Goal: Navigation & Orientation: Find specific page/section

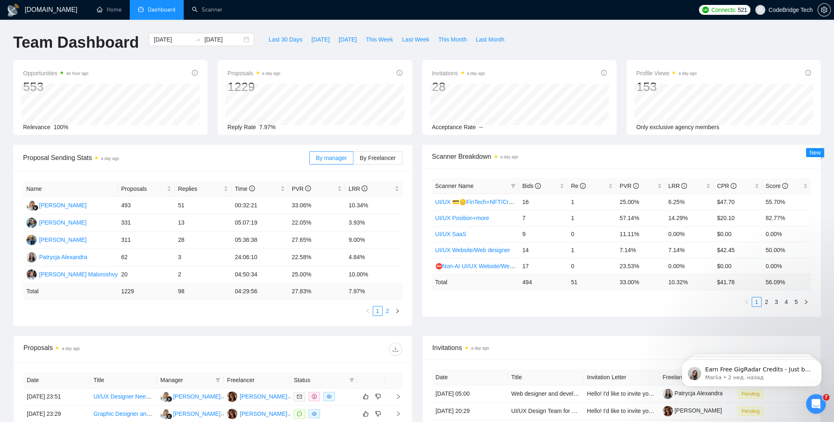
click at [387, 315] on link "2" at bounding box center [387, 311] width 9 height 9
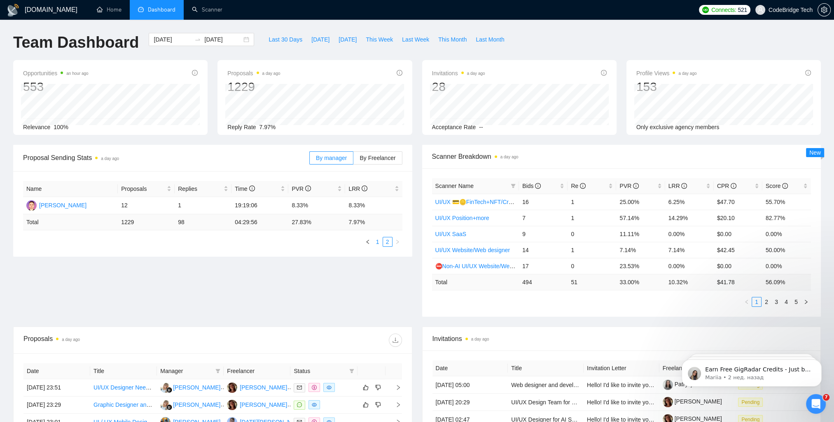
click at [376, 243] on link "1" at bounding box center [377, 242] width 9 height 9
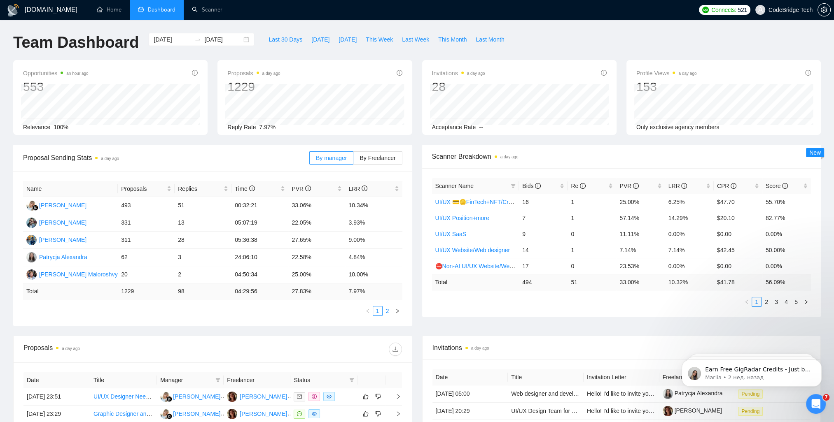
click at [385, 312] on link "2" at bounding box center [387, 311] width 9 height 9
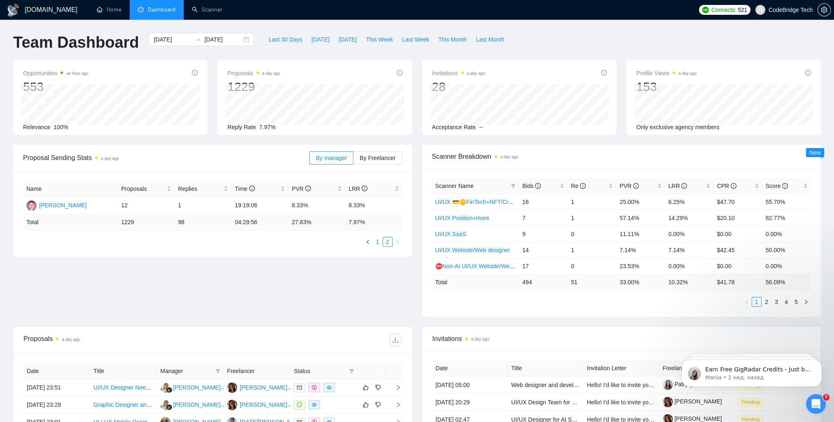
click at [379, 241] on link "1" at bounding box center [377, 242] width 9 height 9
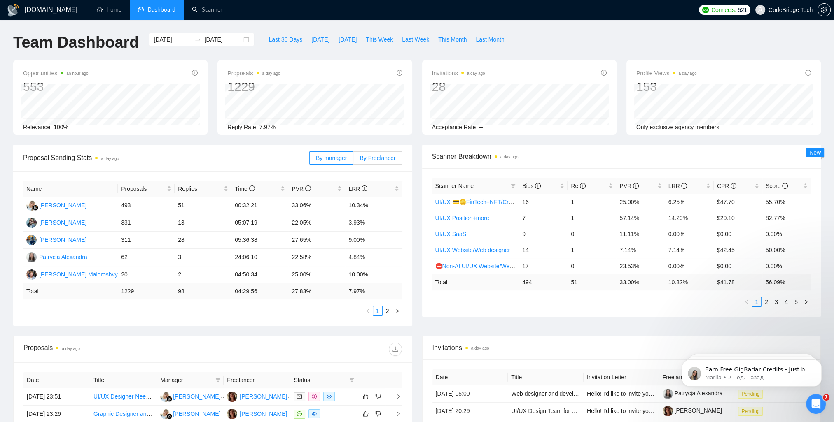
click at [385, 155] on span "By Freelancer" at bounding box center [377, 158] width 36 height 7
click at [353, 160] on input "By Freelancer" at bounding box center [353, 160] width 0 height 0
click at [331, 152] on label "By manager" at bounding box center [331, 158] width 44 height 13
click at [310, 160] on input "By manager" at bounding box center [310, 160] width 0 height 0
click at [120, 11] on link "Home" at bounding box center [109, 9] width 25 height 7
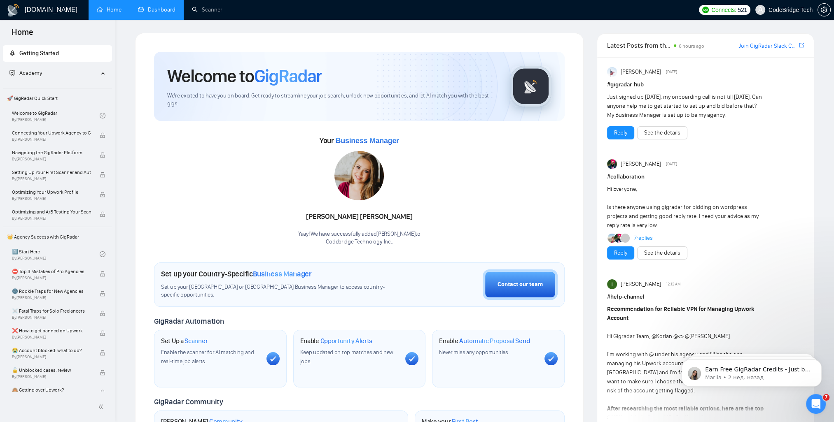
click at [162, 10] on link "Dashboard" at bounding box center [156, 9] width 37 height 7
